Goal: Check status: Check status

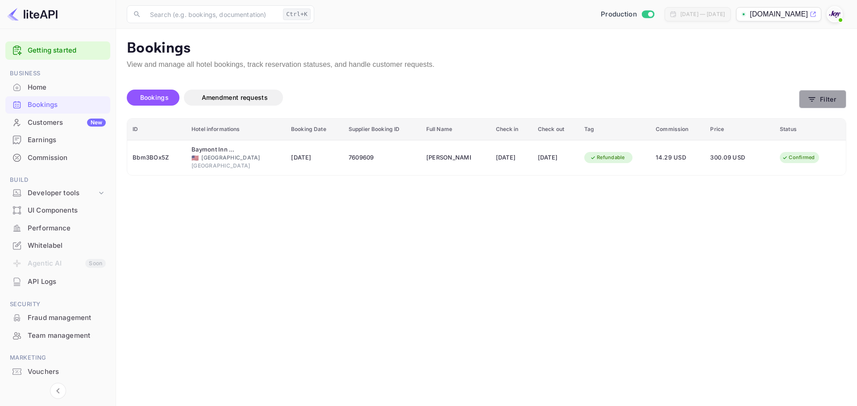
click at [822, 102] on button "Filter" at bounding box center [822, 99] width 47 height 18
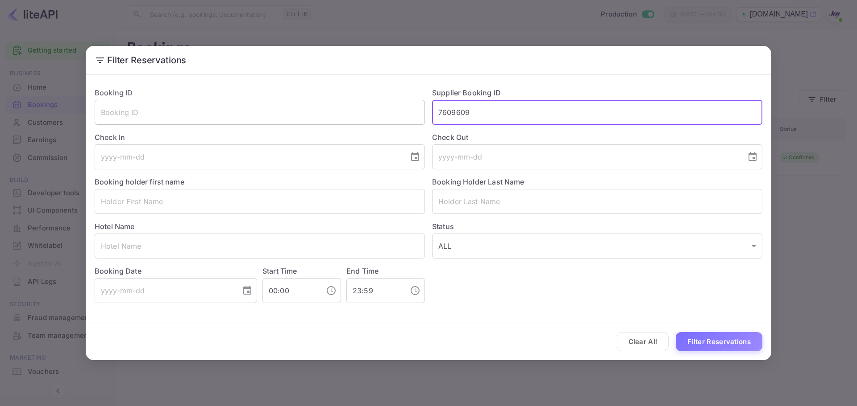
drag, startPoint x: 501, startPoint y: 112, endPoint x: 391, endPoint y: 114, distance: 110.2
click at [391, 114] on div "Booking ID ​ Supplier Booking ID 7609609 ​ Check In ​ Check Out ​ Booking holde…" at bounding box center [424, 191] width 675 height 223
paste input "8965262"
type input "8965262"
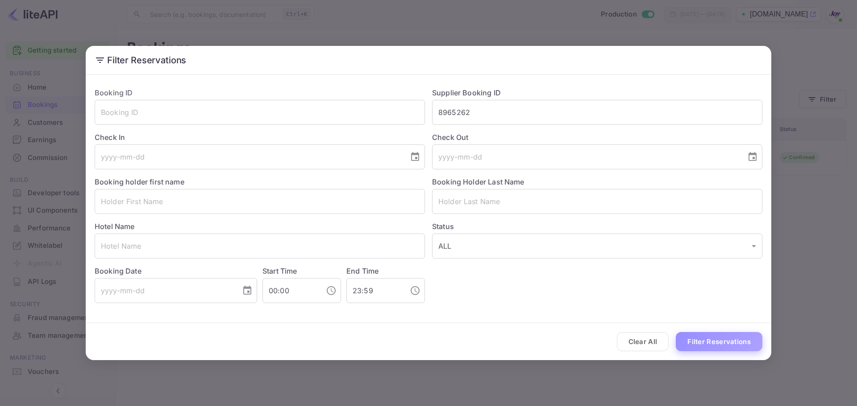
click at [707, 341] on button "Filter Reservations" at bounding box center [719, 341] width 87 height 19
click at [794, 209] on div "Filter Reservations Booking ID ​ Supplier Booking ID 8965262 ​ Check In ​ Check…" at bounding box center [428, 203] width 857 height 406
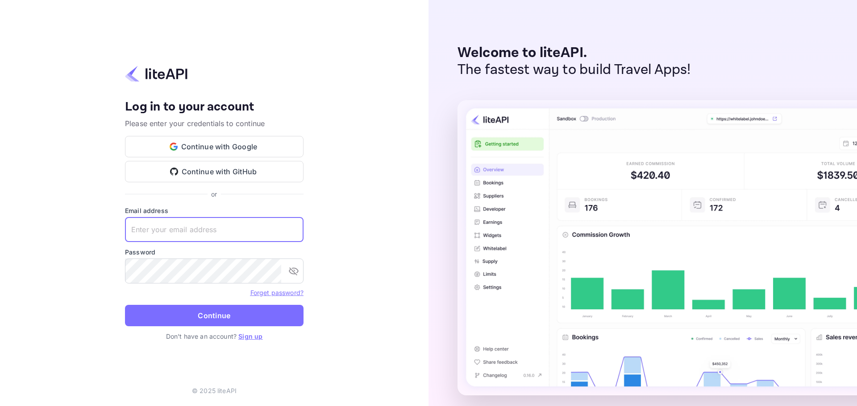
click at [223, 225] on input "text" at bounding box center [214, 229] width 178 height 25
paste input "[EMAIL_ADDRESS][DOMAIN_NAME]"
type input "[EMAIL_ADDRESS][DOMAIN_NAME]"
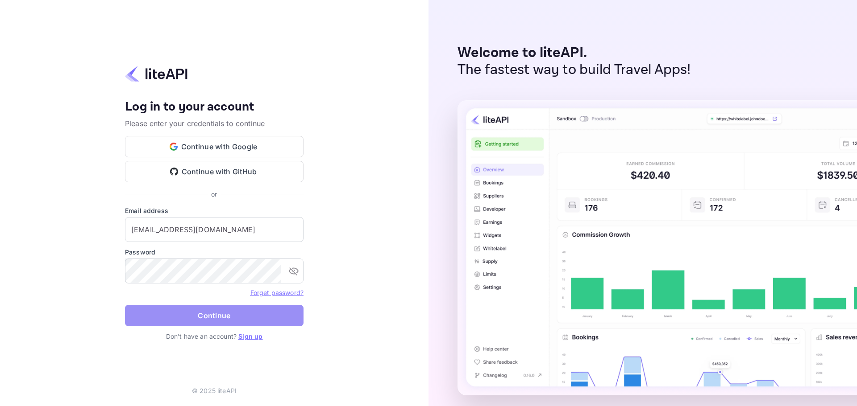
click at [208, 315] on button "Continue" at bounding box center [214, 315] width 178 height 21
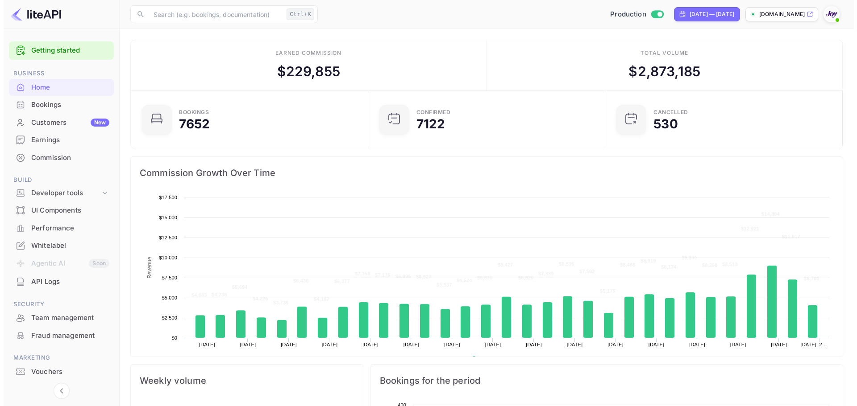
scroll to position [138, 225]
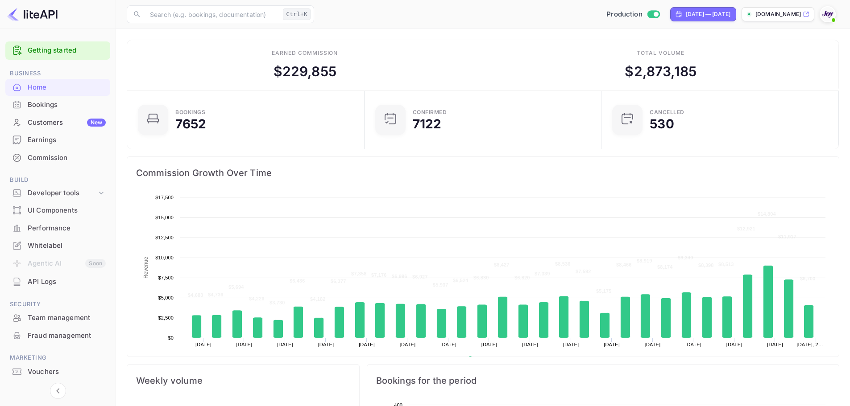
click at [41, 111] on div "Bookings" at bounding box center [57, 104] width 105 height 17
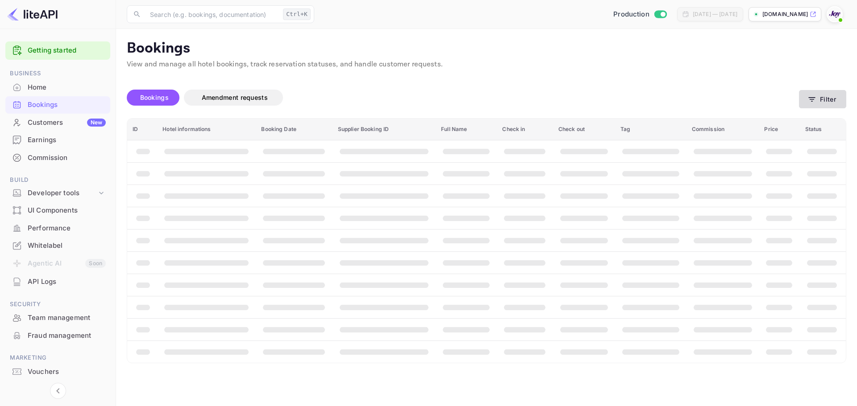
click at [829, 101] on button "Filter" at bounding box center [822, 99] width 47 height 18
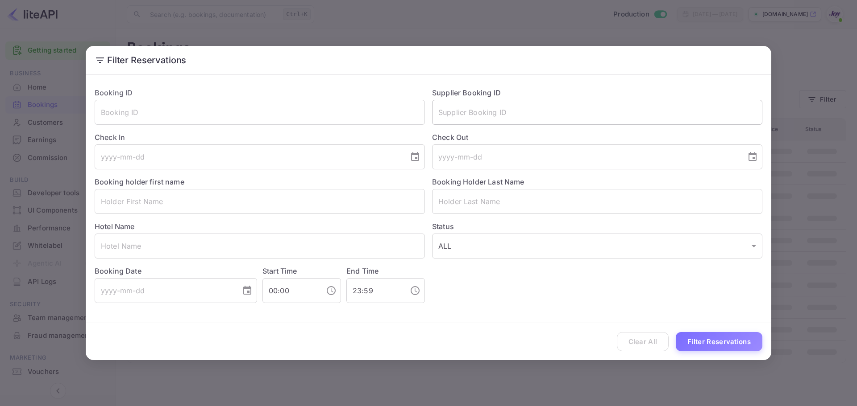
click at [535, 114] on input "text" at bounding box center [597, 112] width 330 height 25
paste input "8965262"
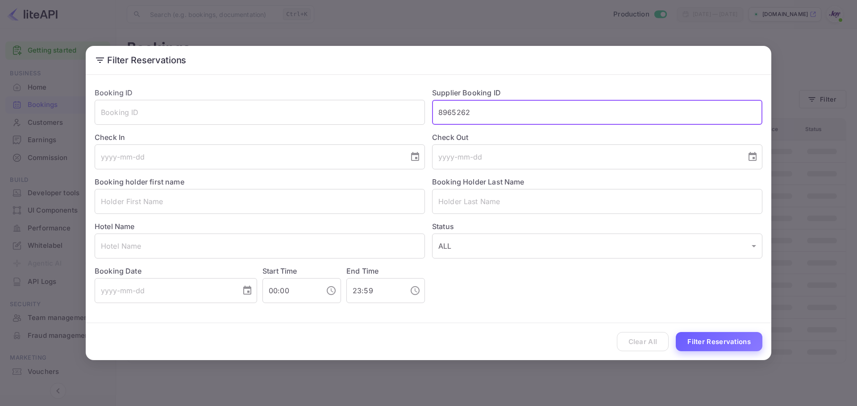
type input "8965262"
click at [723, 347] on button "Filter Reservations" at bounding box center [719, 341] width 87 height 19
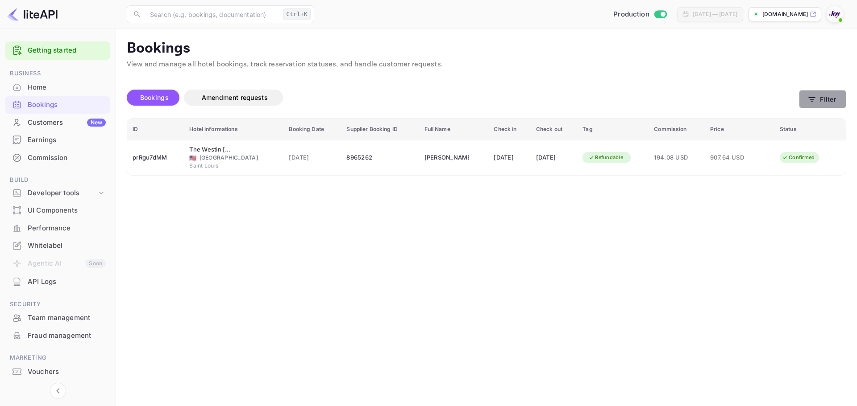
click at [808, 95] on icon "button" at bounding box center [811, 99] width 9 height 9
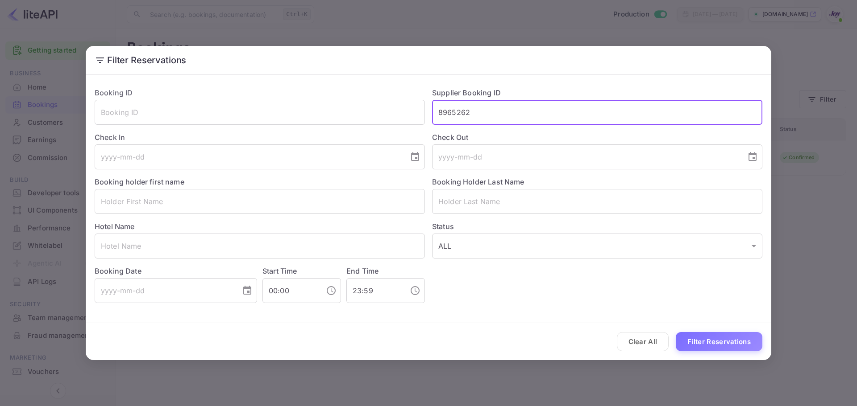
drag, startPoint x: 332, startPoint y: 92, endPoint x: 301, endPoint y: 93, distance: 30.3
click at [301, 93] on div "Booking ID ​ Supplier Booking ID 8965262 ​ Check In ​ Check Out ​ Booking holde…" at bounding box center [424, 191] width 675 height 223
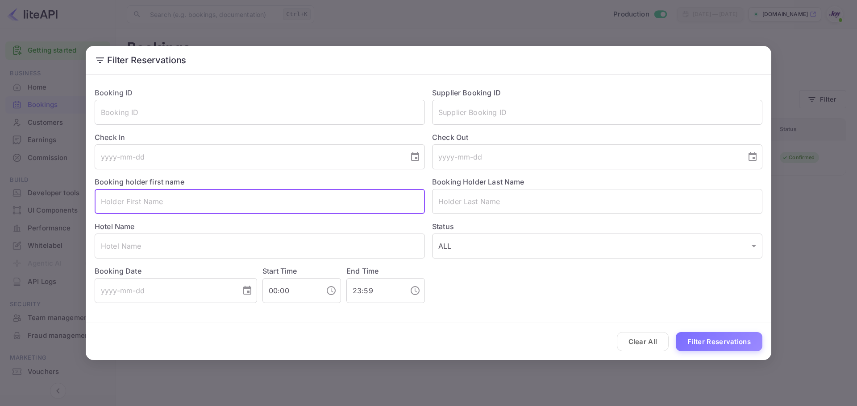
click at [161, 197] on input "text" at bounding box center [260, 201] width 330 height 25
paste input "[PERSON_NAME]"
drag, startPoint x: 168, startPoint y: 202, endPoint x: 119, endPoint y: 204, distance: 48.7
click at [119, 204] on input "[PERSON_NAME]" at bounding box center [260, 201] width 330 height 25
type input "Vivy"
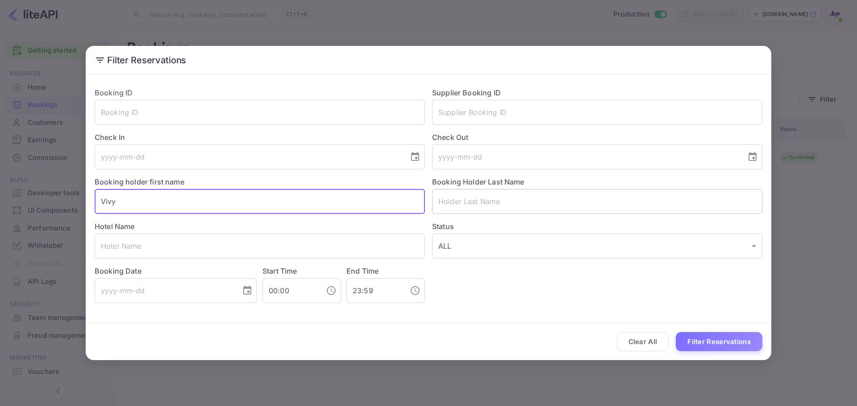
click at [456, 194] on input "text" at bounding box center [597, 201] width 330 height 25
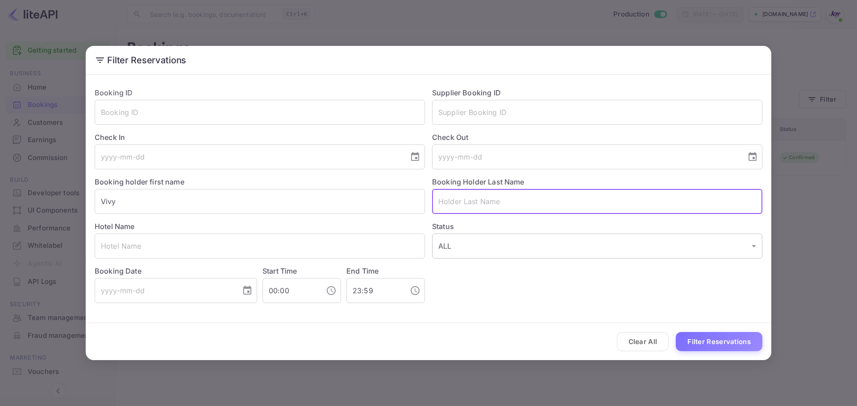
paste input "[PERSON_NAME]"
type input "[PERSON_NAME]"
click at [734, 344] on button "Filter Reservations" at bounding box center [719, 341] width 87 height 19
